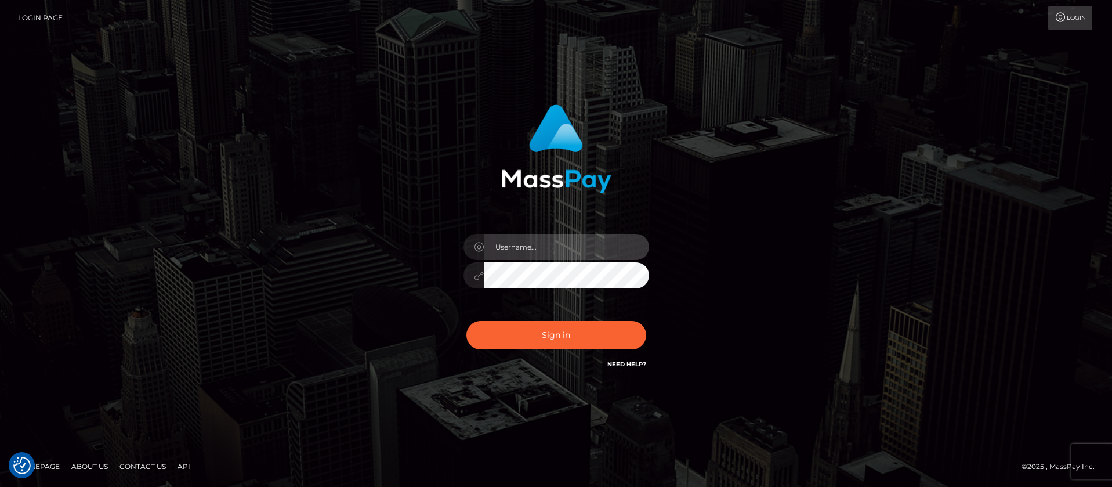
type input "balsaberisic"
click at [528, 310] on div "balsaberisic" at bounding box center [556, 269] width 203 height 89
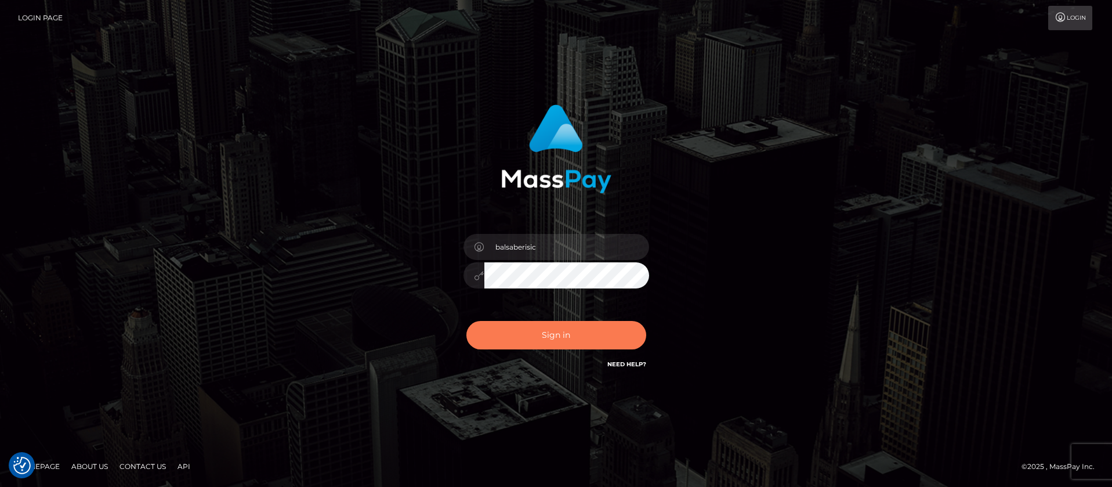
click at [525, 321] on button "Sign in" at bounding box center [556, 335] width 180 height 28
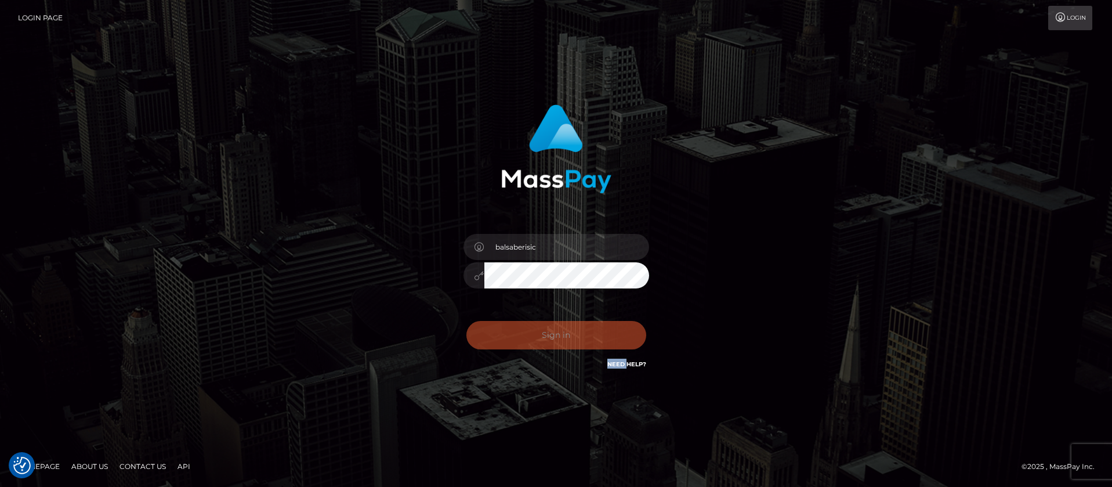
click at [525, 321] on div "Sign in Need Help?" at bounding box center [556, 340] width 203 height 52
click at [497, 325] on div "Sign in Need Help?" at bounding box center [556, 340] width 203 height 52
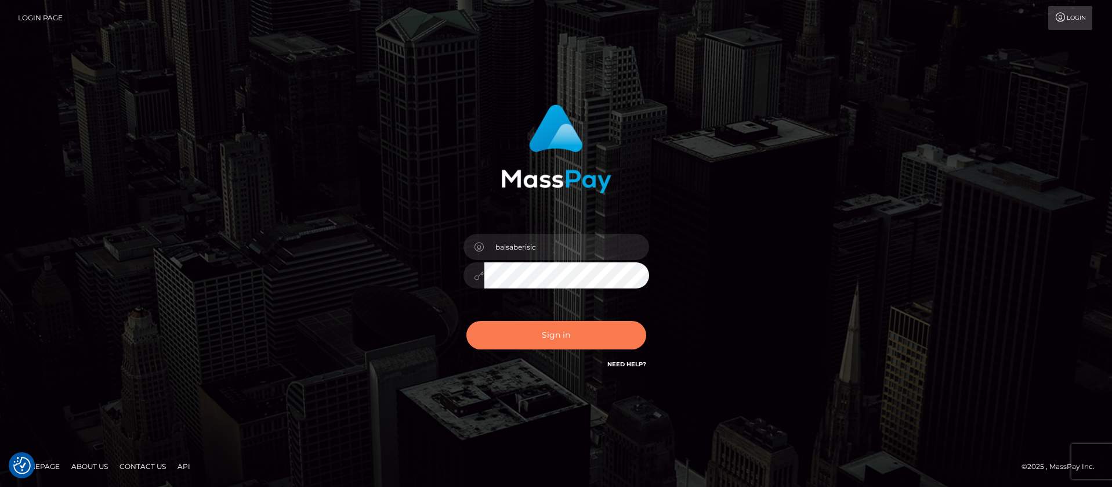
click at [491, 337] on button "Sign in" at bounding box center [556, 335] width 180 height 28
type input "balsaberisic"
click at [542, 330] on button "Sign in" at bounding box center [556, 335] width 180 height 28
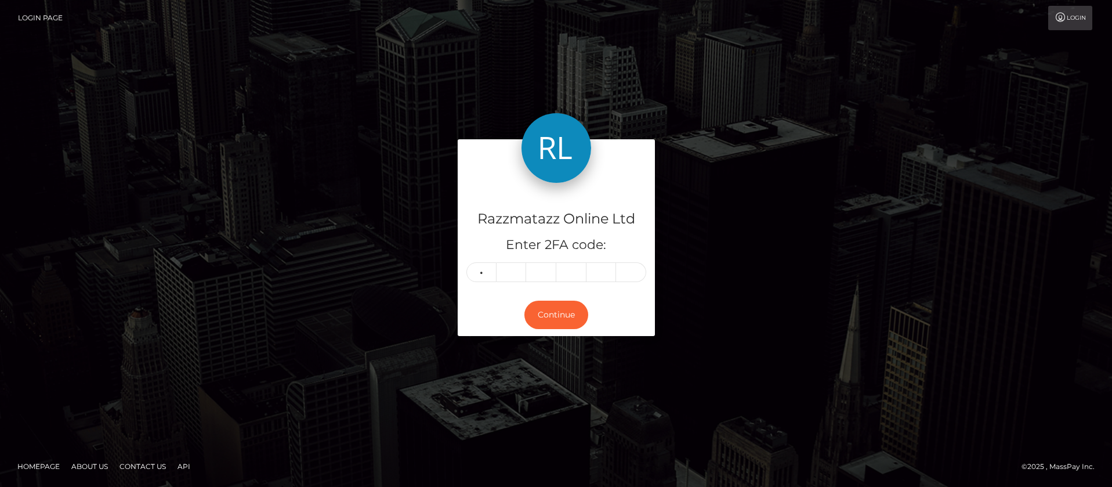
type input "5"
type input "2"
type input "0"
type input "9"
type input "1"
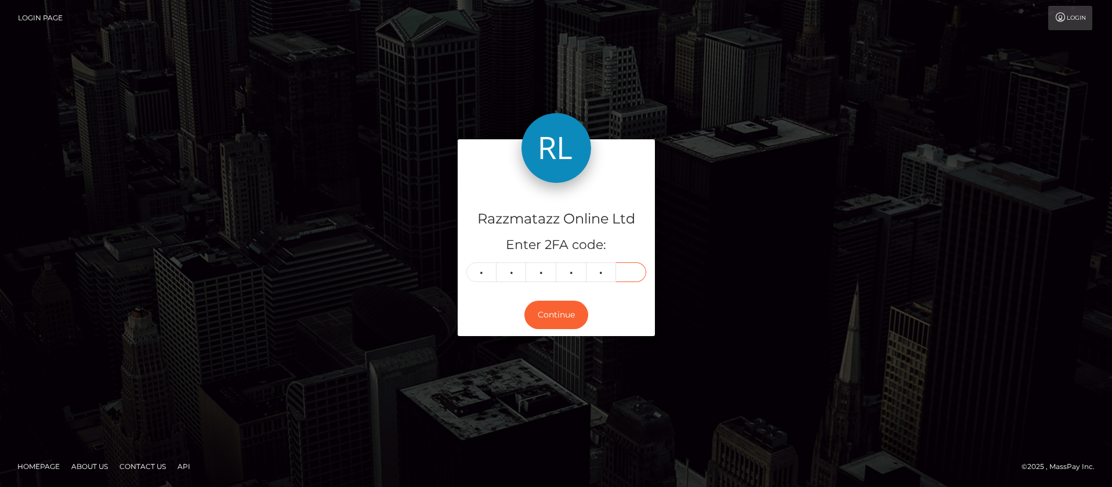
type input "6"
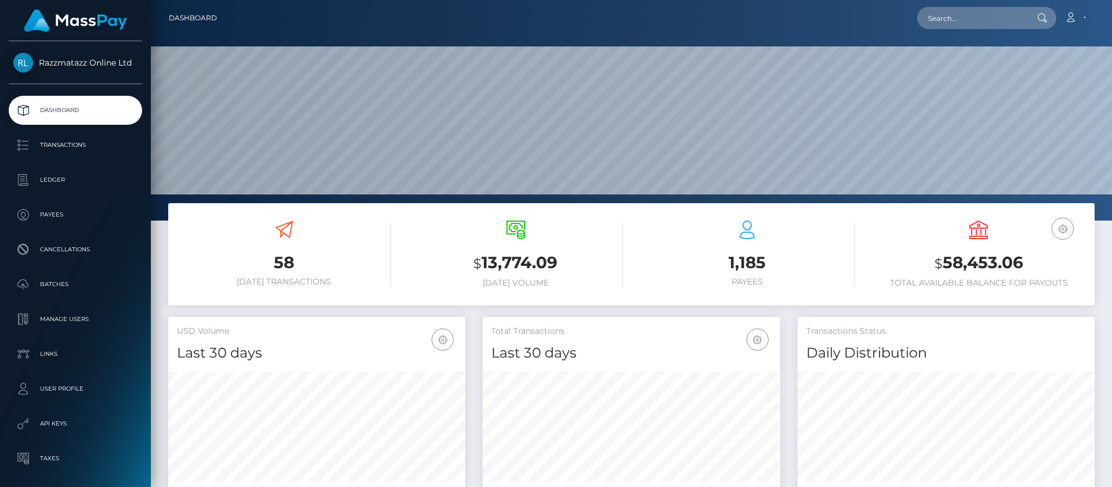
scroll to position [206, 298]
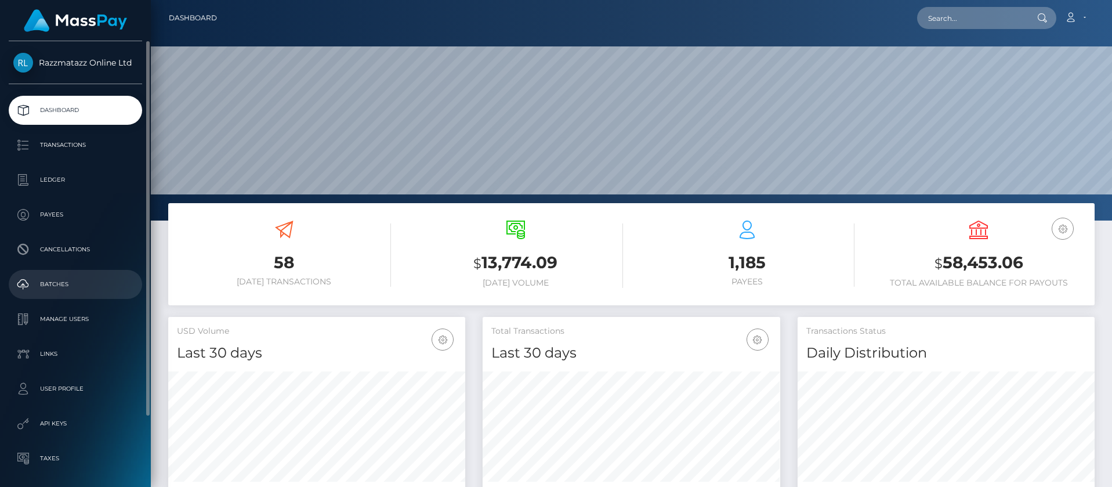
click at [60, 279] on p "Batches" at bounding box center [75, 284] width 124 height 17
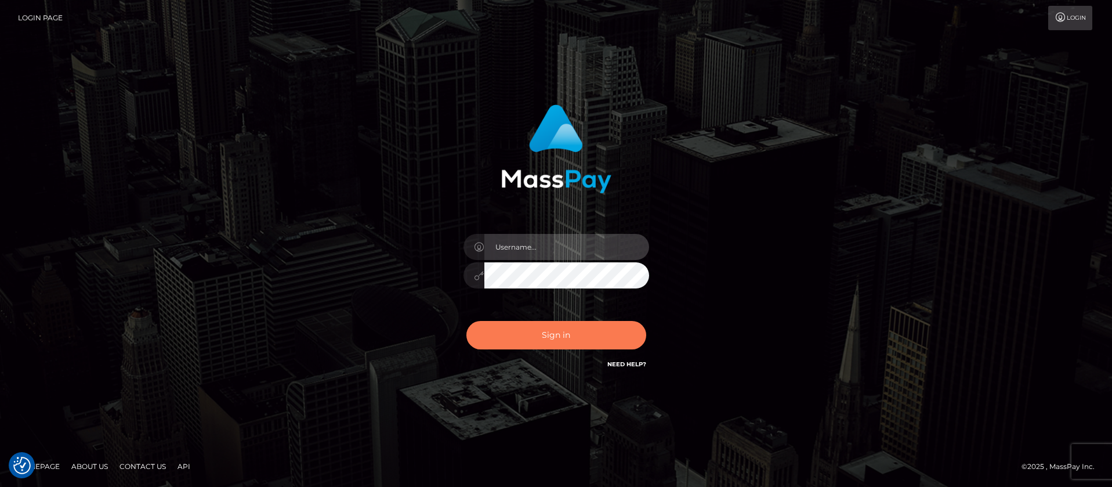
type input "balsaberisic"
click at [536, 341] on button "Sign in" at bounding box center [556, 335] width 180 height 28
type input "balsaberisic"
click at [536, 341] on button "Sign in" at bounding box center [556, 335] width 180 height 28
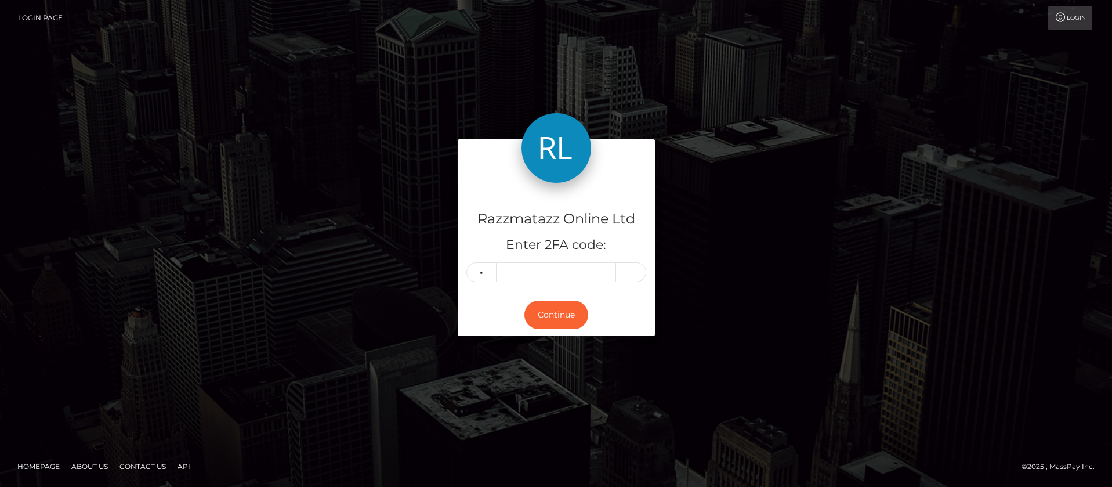
type input "1"
type input "4"
type input "6"
type input "9"
type input "5"
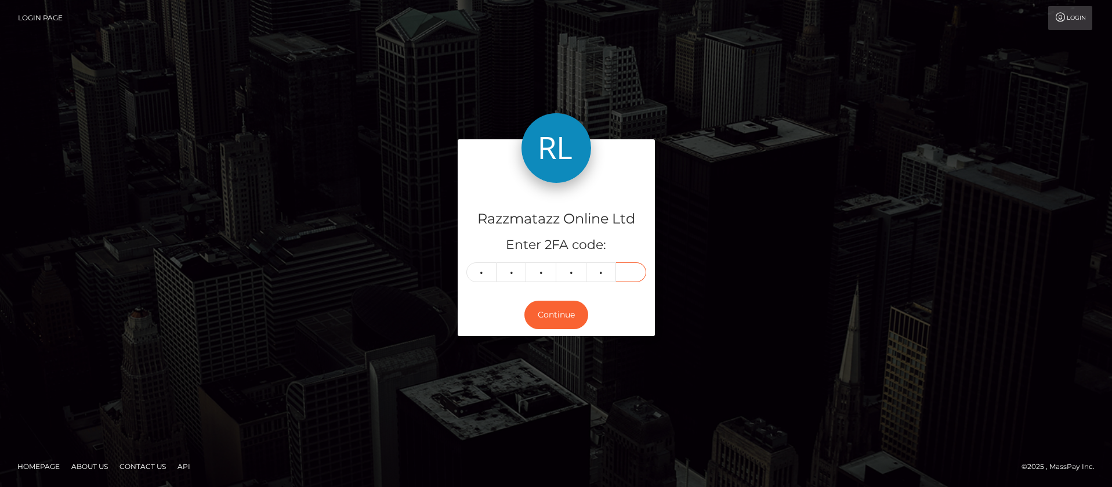
type input "3"
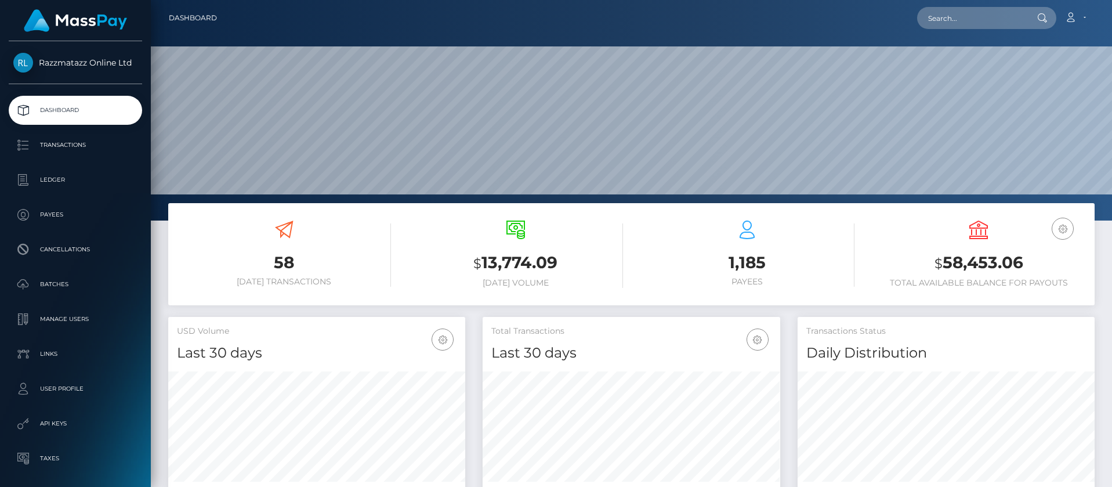
scroll to position [206, 298]
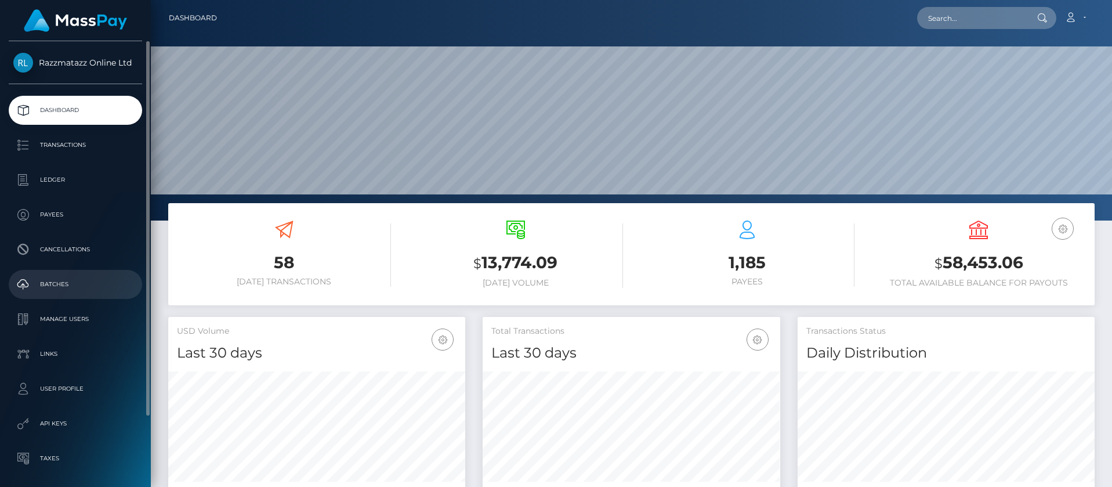
click at [76, 281] on p "Batches" at bounding box center [75, 284] width 124 height 17
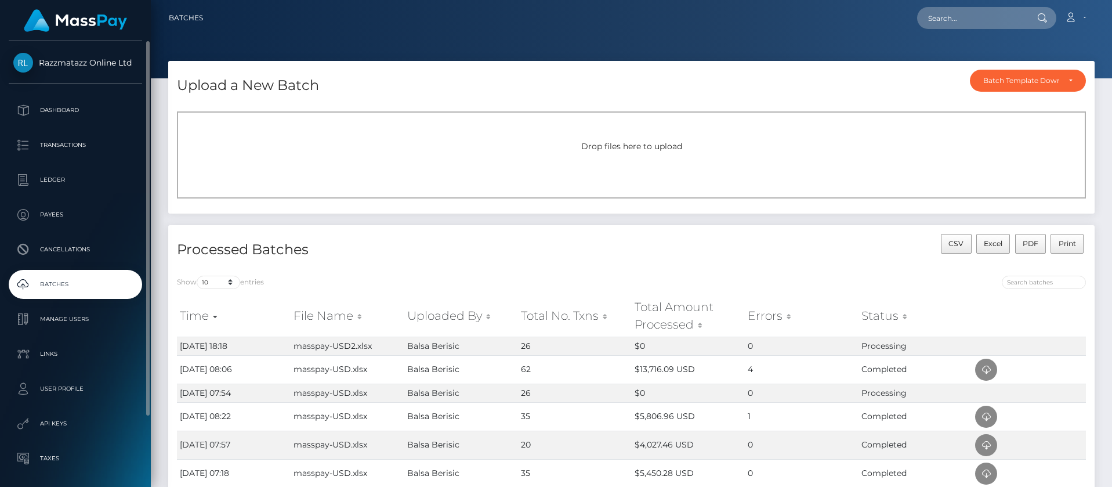
click at [69, 284] on p "Batches" at bounding box center [75, 284] width 124 height 17
click at [83, 281] on p "Batches" at bounding box center [75, 284] width 124 height 17
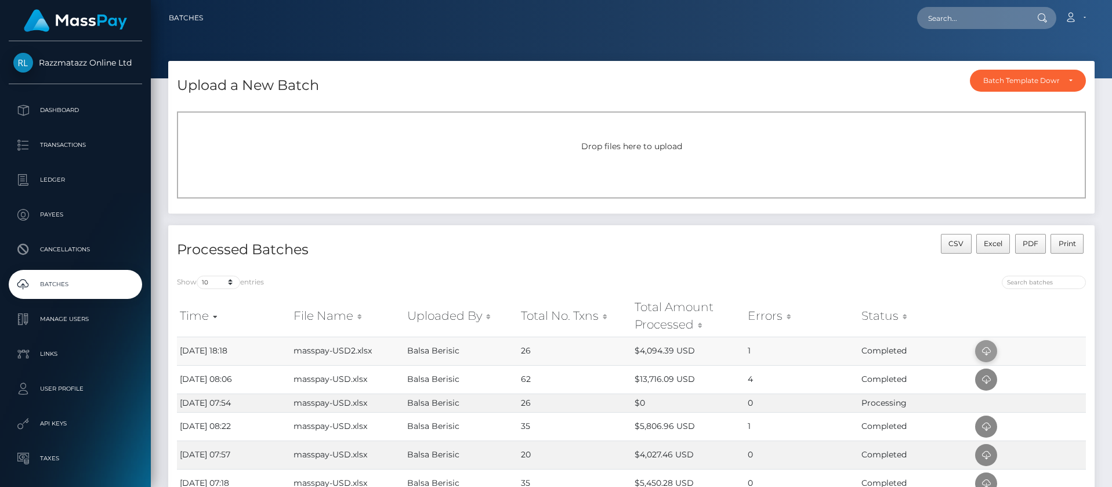
click at [985, 352] on icon at bounding box center [986, 351] width 14 height 15
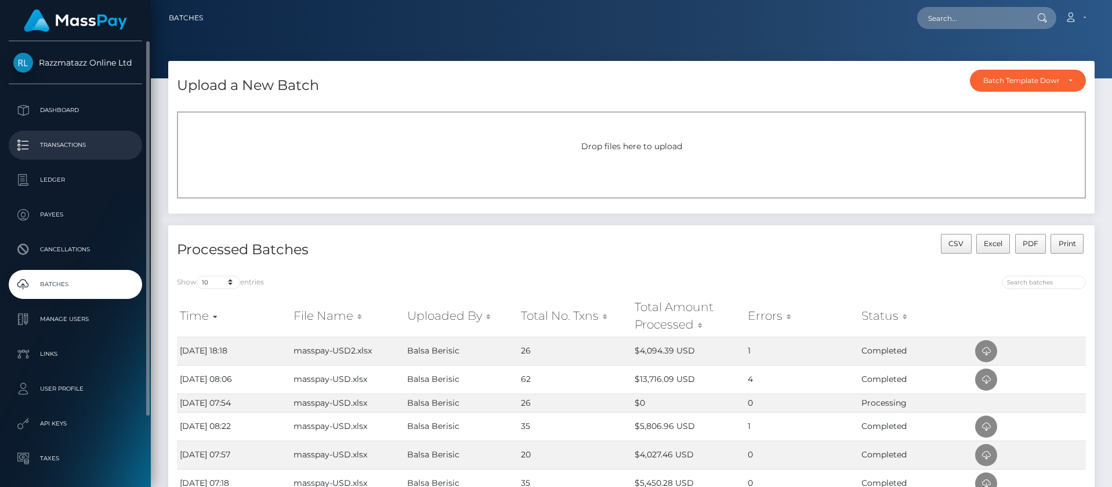
click at [98, 135] on link "Transactions" at bounding box center [75, 145] width 133 height 29
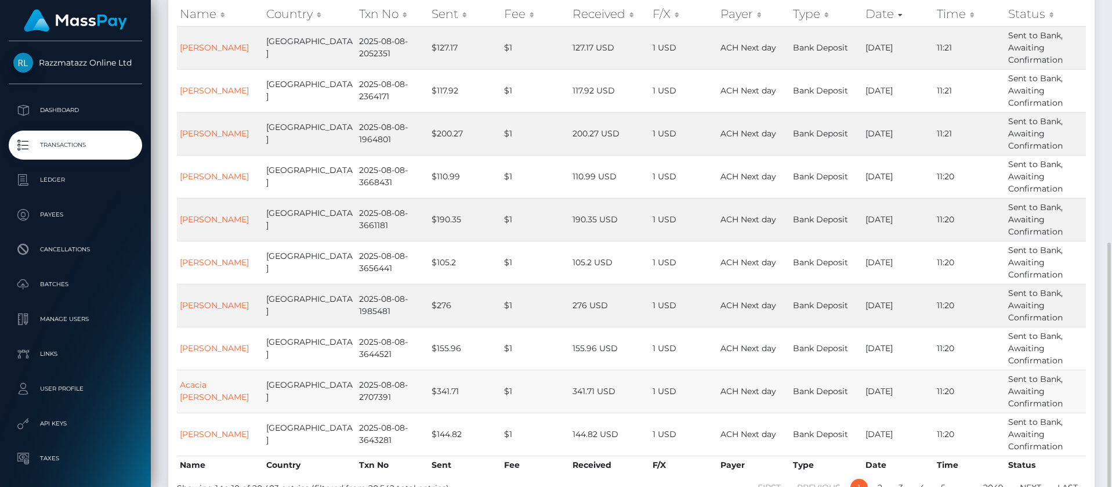
scroll to position [231, 0]
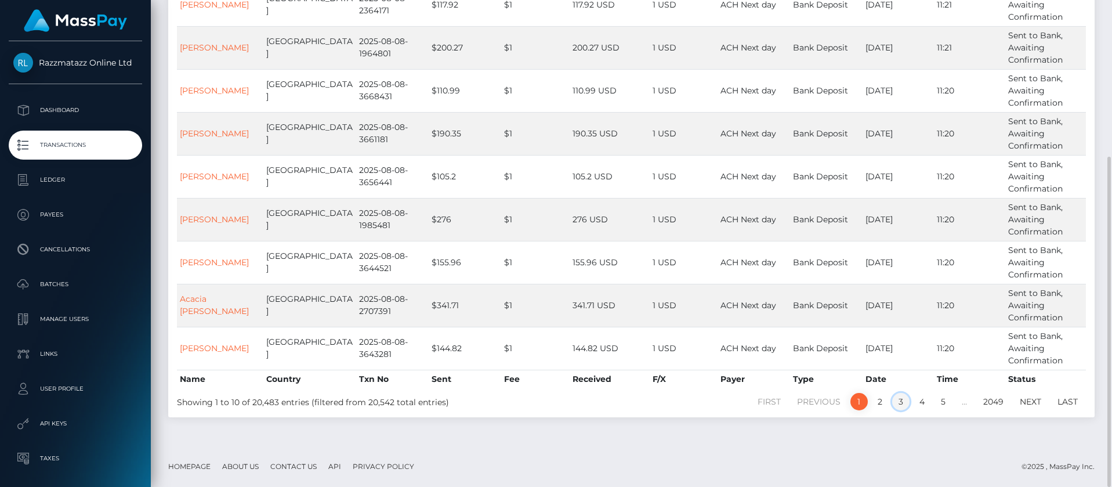
click at [900, 402] on link "3" at bounding box center [900, 401] width 17 height 17
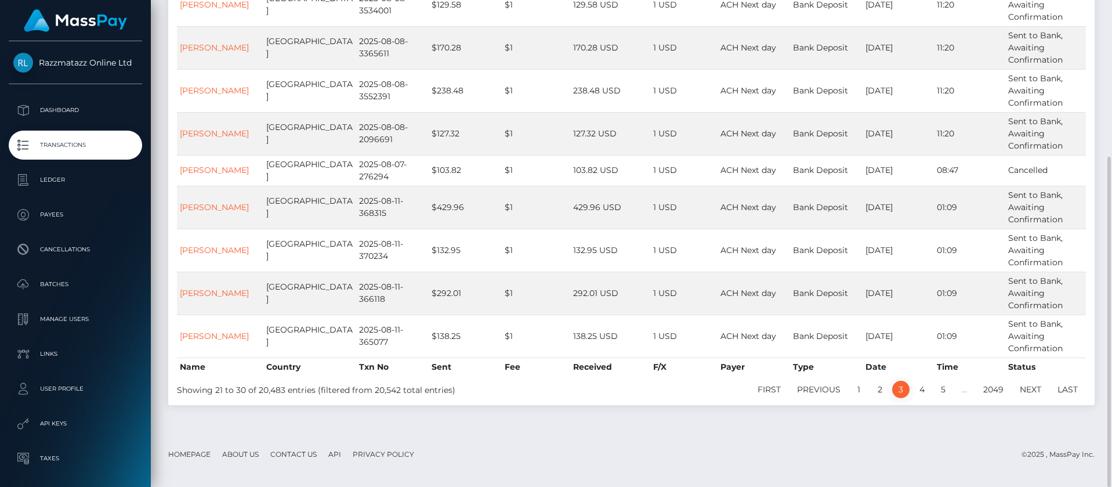
click at [733, 476] on div "Transactions Loading... Loading..." at bounding box center [631, 243] width 961 height 487
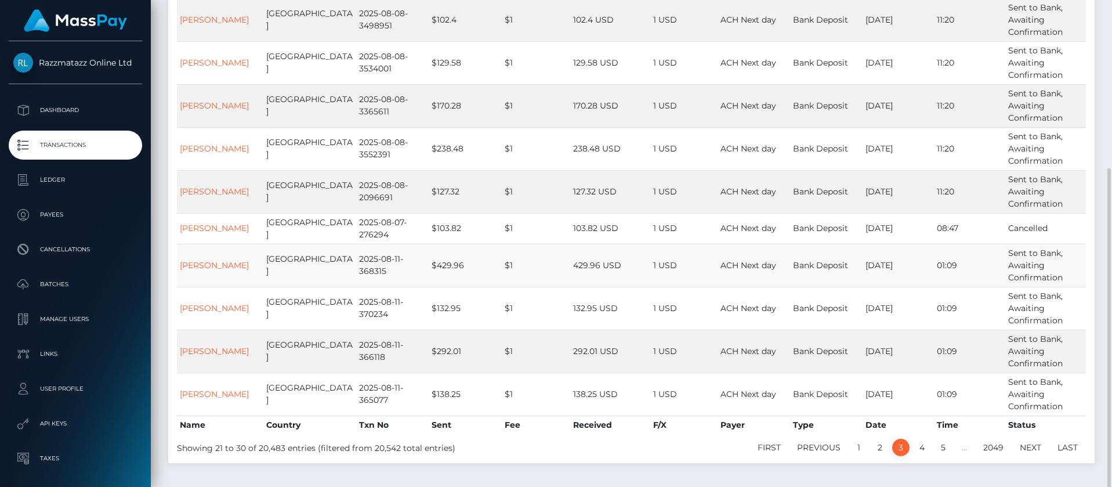
scroll to position [202, 0]
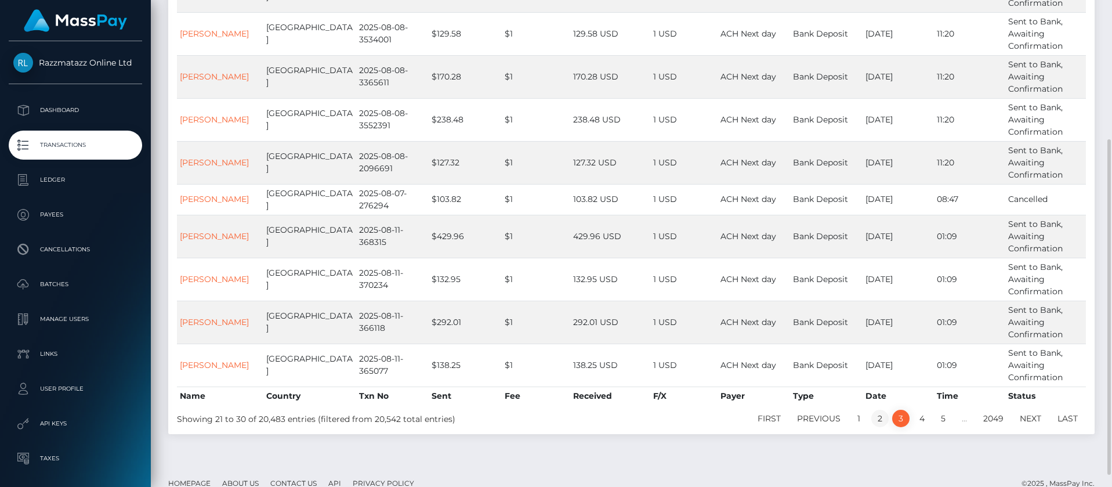
click at [876, 427] on div "First Previous 1 2 3 4 5 … 2049 Next Last" at bounding box center [824, 418] width 541 height 20
click at [879, 424] on link "2" at bounding box center [879, 417] width 17 height 17
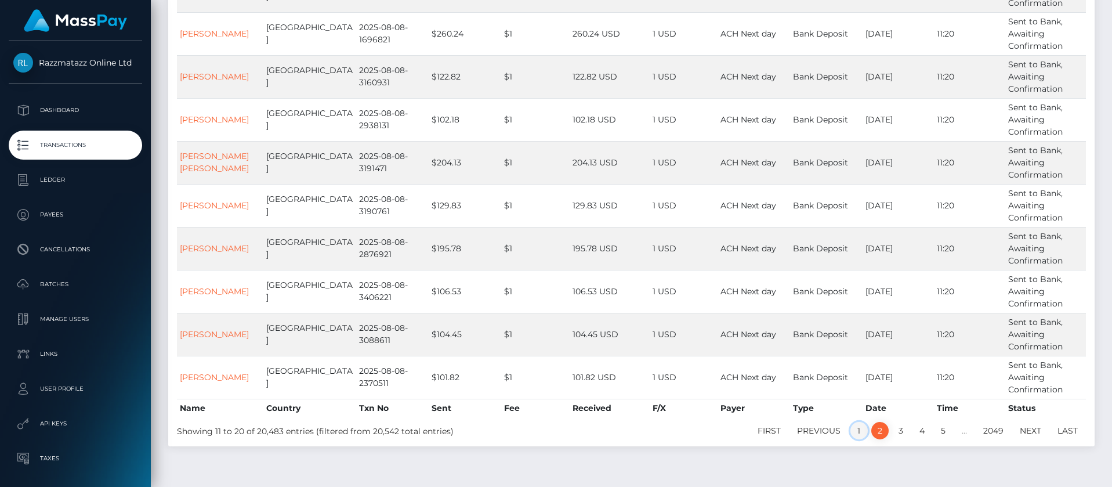
click at [856, 431] on link "1" at bounding box center [858, 430] width 17 height 17
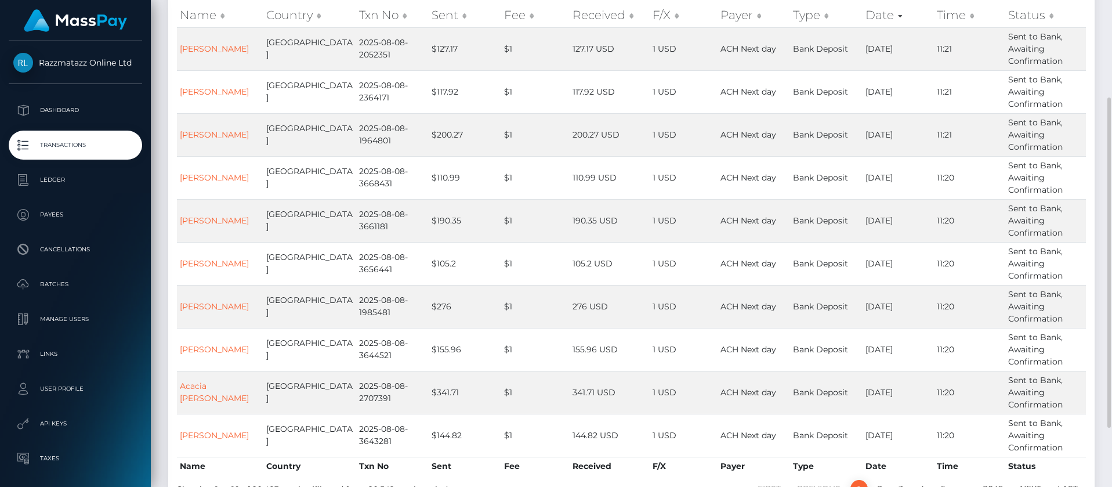
drag, startPoint x: 1111, startPoint y: 52, endPoint x: 1077, endPoint y: 79, distance: 43.8
